Goal: Transaction & Acquisition: Register for event/course

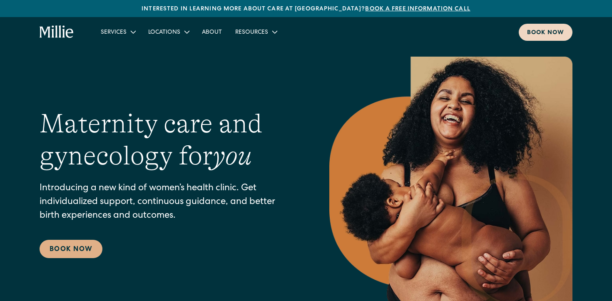
click at [542, 32] on div "Book now" at bounding box center [545, 33] width 37 height 9
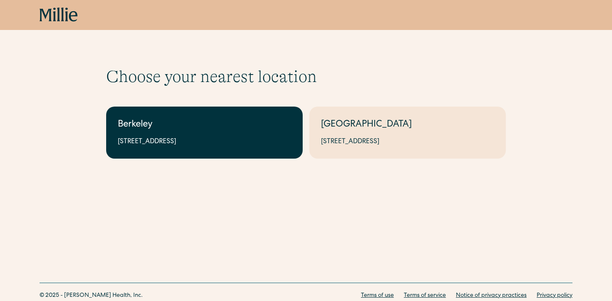
click at [243, 125] on div "Berkeley" at bounding box center [204, 125] width 173 height 14
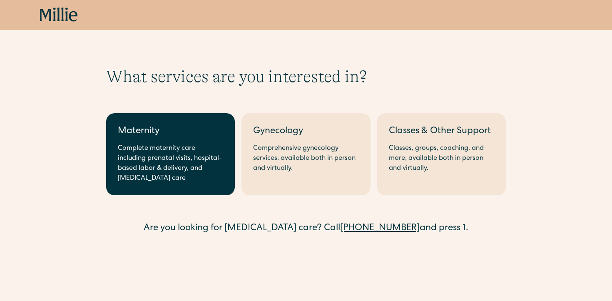
click at [167, 152] on div "Complete maternity care including prenatal visits, hospital-based labor & deliv…" at bounding box center [170, 164] width 105 height 40
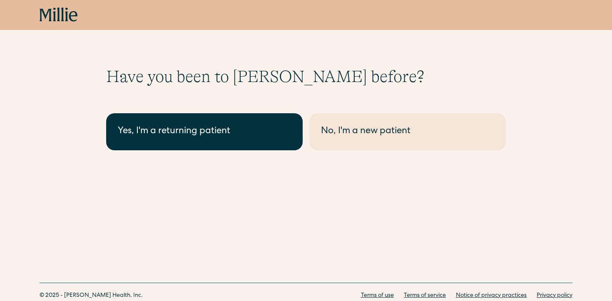
click at [170, 134] on div "Yes, I'm a returning patient" at bounding box center [204, 132] width 173 height 14
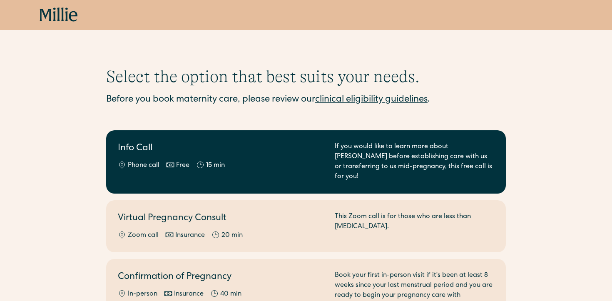
click at [355, 157] on div "If you would like to learn more about Millie before establishing care with us o…" at bounding box center [414, 162] width 159 height 40
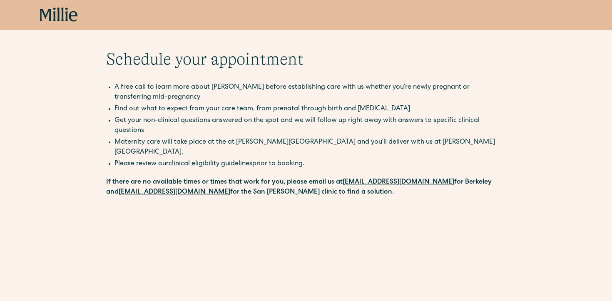
scroll to position [11, 0]
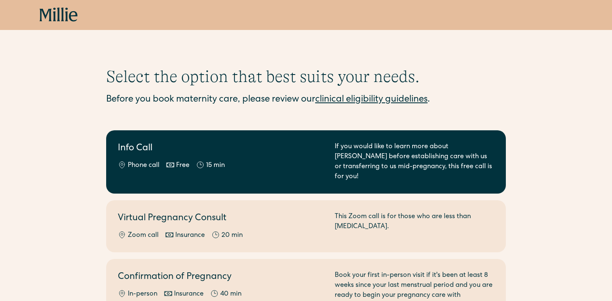
click at [271, 159] on div "Info Call Phone call Free 15 min" at bounding box center [221, 162] width 207 height 40
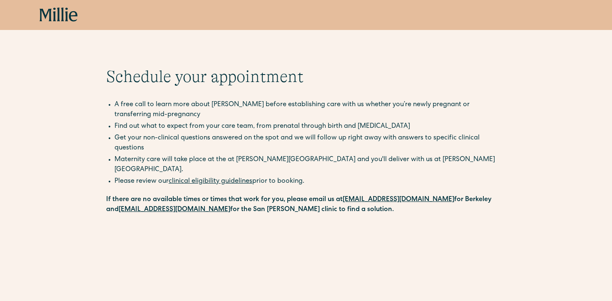
click at [59, 9] on icon at bounding box center [58, 14] width 3 height 14
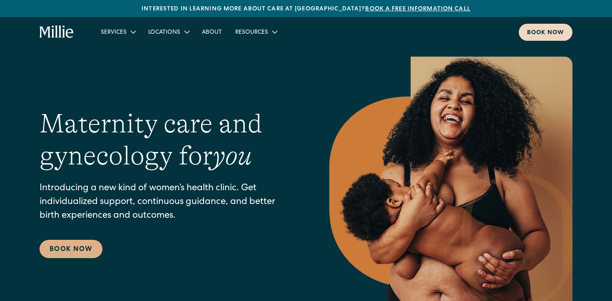
click at [551, 32] on div "Book now" at bounding box center [545, 33] width 37 height 9
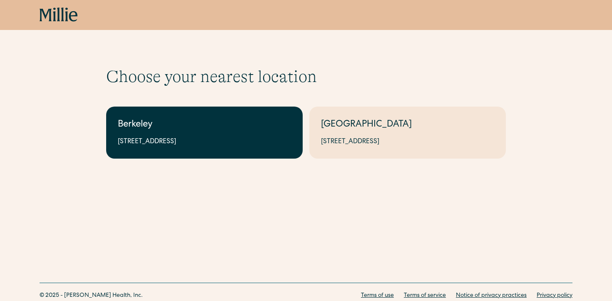
click at [182, 123] on div "Berkeley" at bounding box center [204, 125] width 173 height 14
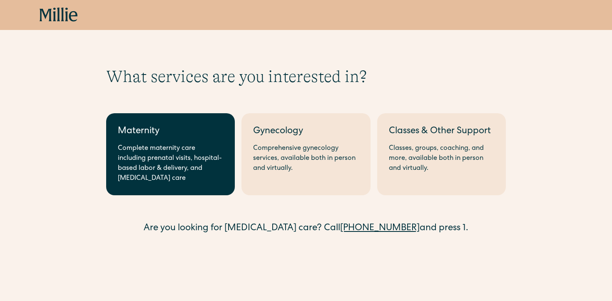
click at [186, 138] on div "Maternity" at bounding box center [170, 132] width 105 height 14
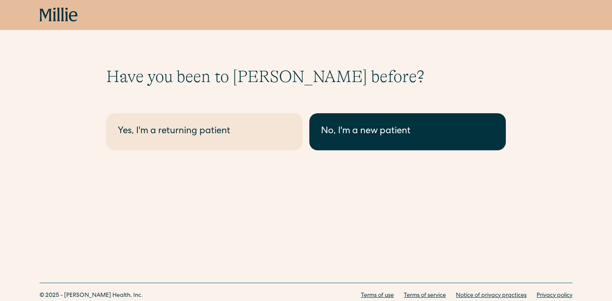
click at [351, 132] on div "No, I'm a new patient" at bounding box center [407, 132] width 173 height 14
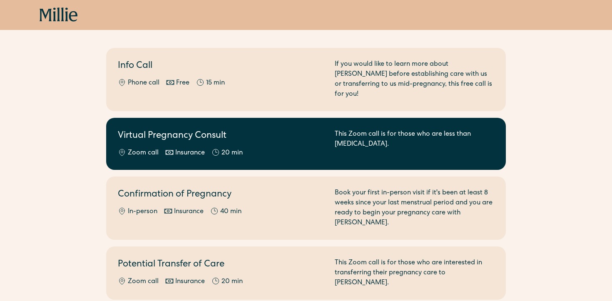
scroll to position [82, 0]
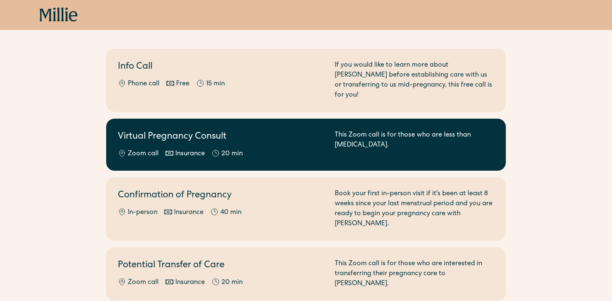
click at [273, 120] on link "Virtual Pregnancy Consult Zoom call Insurance 20 min This Zoom call is for thos…" at bounding box center [305, 145] width 399 height 52
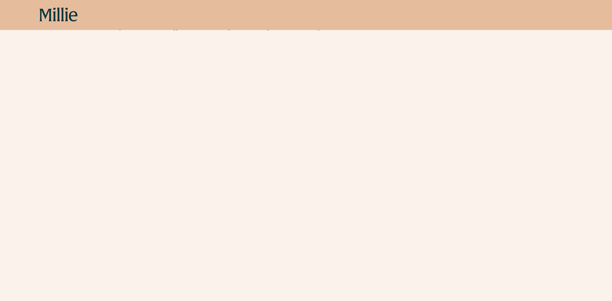
scroll to position [183, 0]
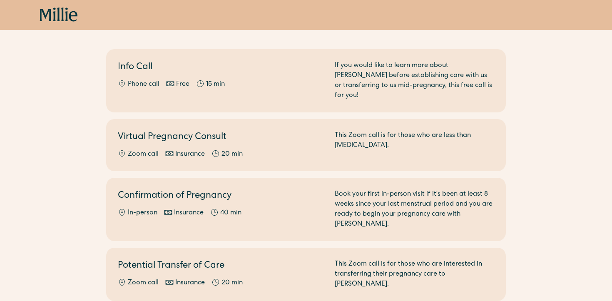
click at [67, 15] on icon at bounding box center [59, 14] width 38 height 15
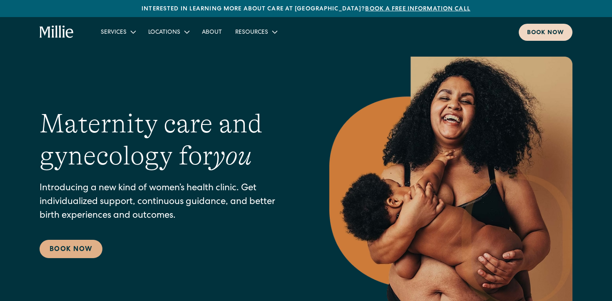
click at [549, 30] on div "Book now" at bounding box center [545, 33] width 37 height 9
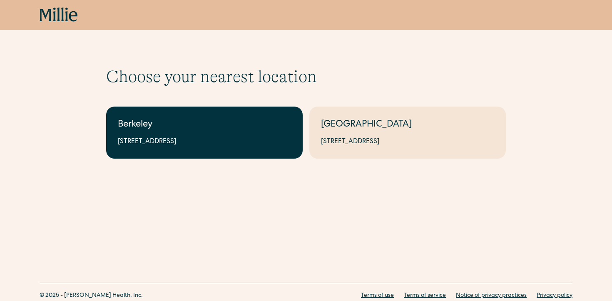
click at [237, 114] on link "Berkeley [STREET_ADDRESS]" at bounding box center [204, 133] width 196 height 52
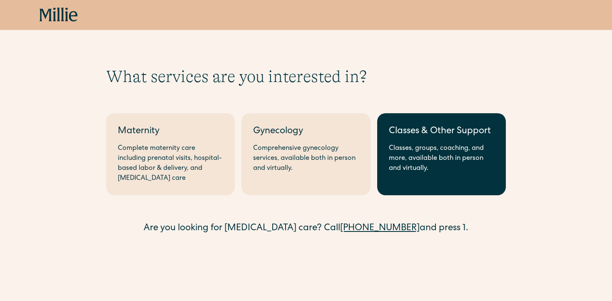
click at [433, 137] on div "Classes & Other Support" at bounding box center [441, 132] width 105 height 14
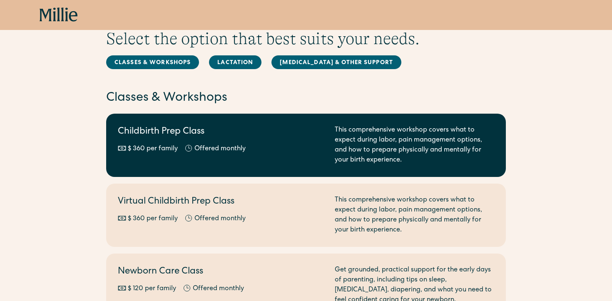
scroll to position [41, 0]
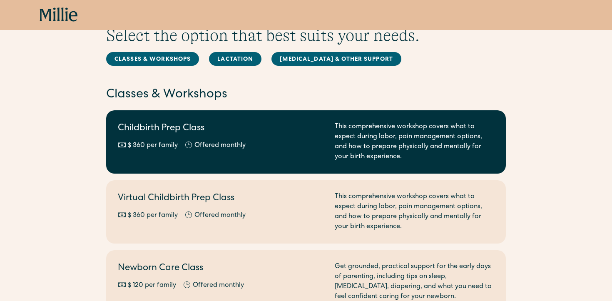
click at [256, 148] on div "$ 360 per family Offered monthly Every other month" at bounding box center [221, 146] width 207 height 10
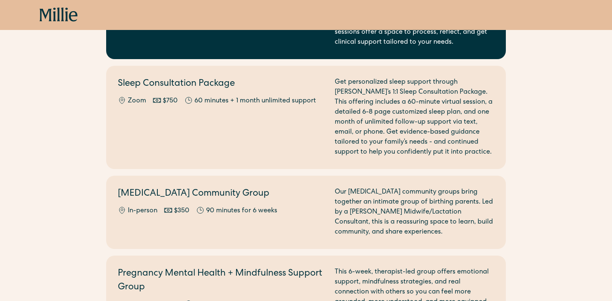
scroll to position [884, 0]
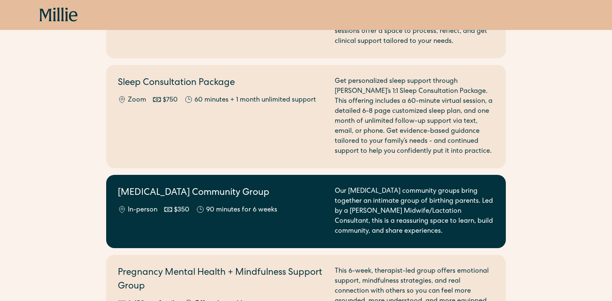
click at [285, 186] on h2 "Postpartum Community Group" at bounding box center [221, 193] width 207 height 14
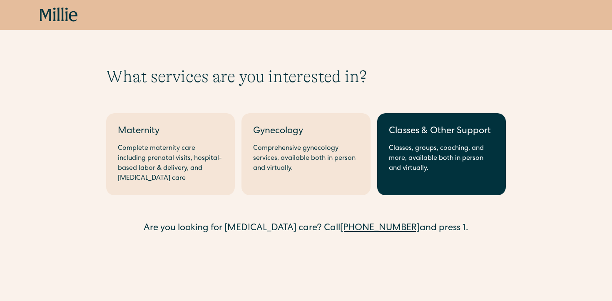
click at [417, 157] on div "Classes, groups, coaching, and more, available both in person and virtually." at bounding box center [441, 159] width 105 height 30
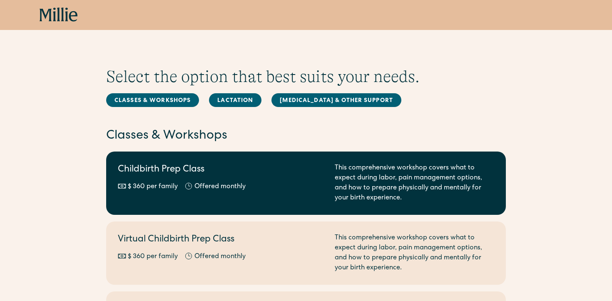
click at [310, 186] on div "$ 360 per family Offered monthly Every other month" at bounding box center [221, 187] width 207 height 10
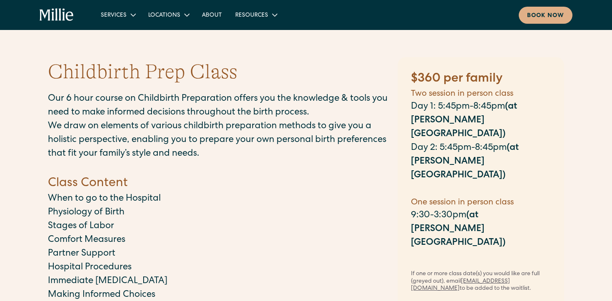
scroll to position [1, 0]
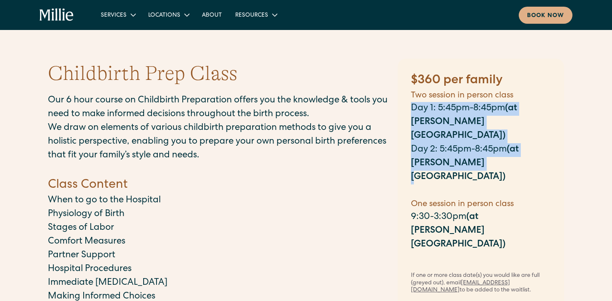
drag, startPoint x: 444, startPoint y: 151, endPoint x: 402, endPoint y: 106, distance: 61.5
click at [402, 106] on div "**********" at bounding box center [480, 218] width 166 height 319
click at [404, 143] on div "**********" at bounding box center [480, 218] width 166 height 319
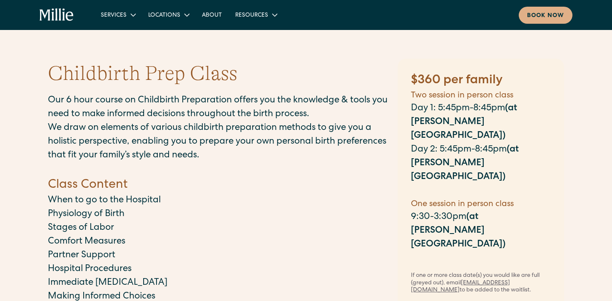
click at [425, 211] on p "9:30-3:30pm (at [PERSON_NAME][GEOGRAPHIC_DATA])" at bounding box center [481, 231] width 140 height 41
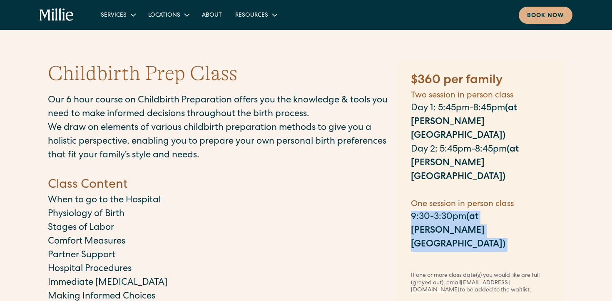
click at [425, 211] on p "9:30-3:30pm (at [PERSON_NAME][GEOGRAPHIC_DATA])" at bounding box center [481, 231] width 140 height 41
select select "**********"
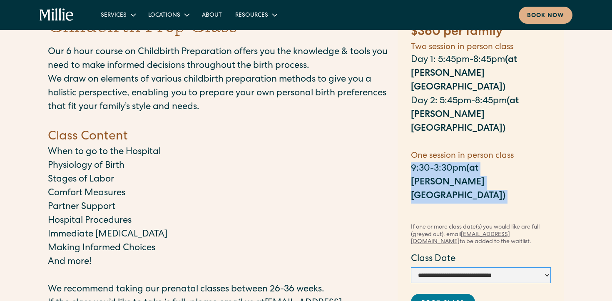
scroll to position [50, 0]
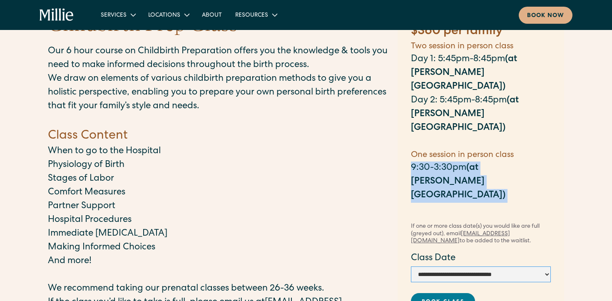
click at [449, 266] on select "**********" at bounding box center [481, 274] width 140 height 16
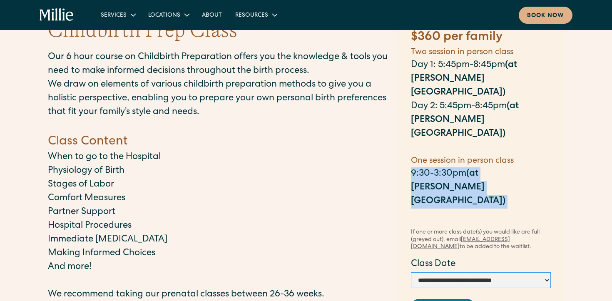
scroll to position [43, 0]
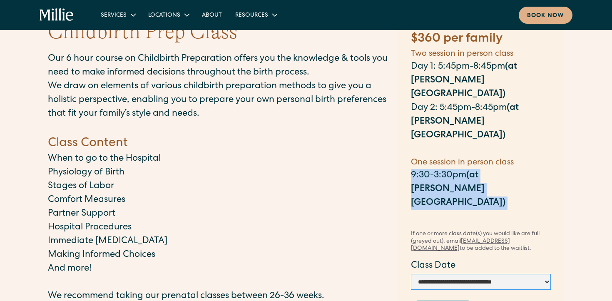
click at [475, 274] on select "**********" at bounding box center [481, 282] width 140 height 16
